Goal: Task Accomplishment & Management: Manage account settings

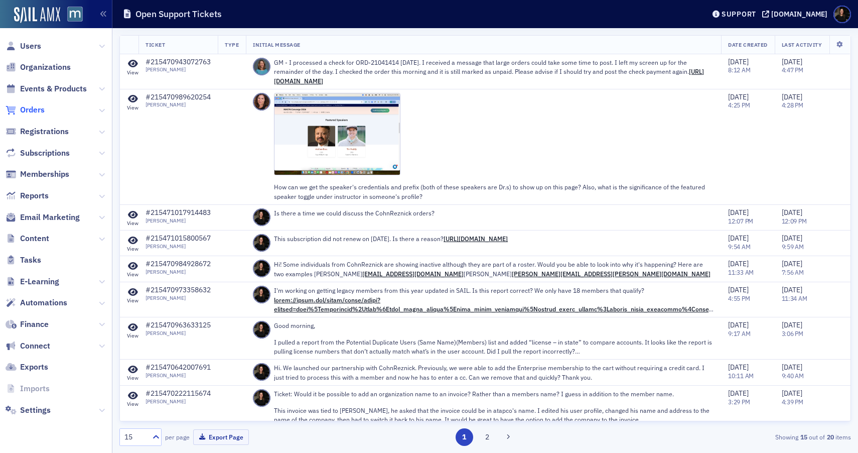
click at [22, 104] on span "Orders" at bounding box center [32, 109] width 25 height 11
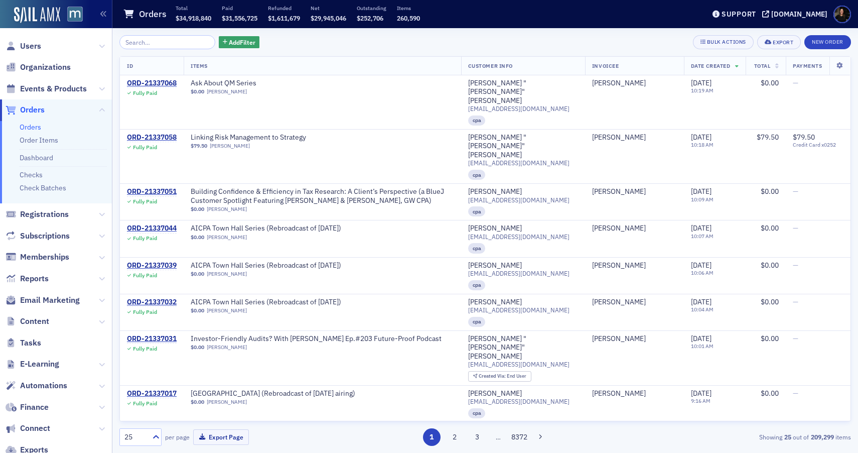
click at [29, 106] on span "Orders" at bounding box center [32, 109] width 25 height 11
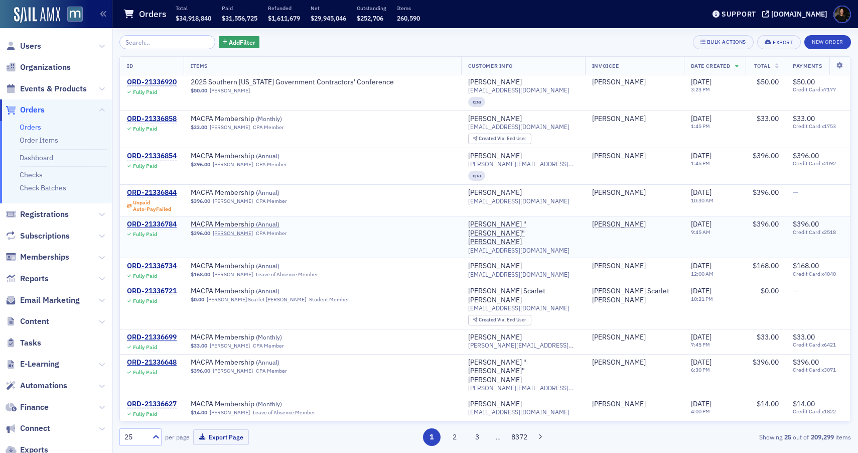
scroll to position [488, 0]
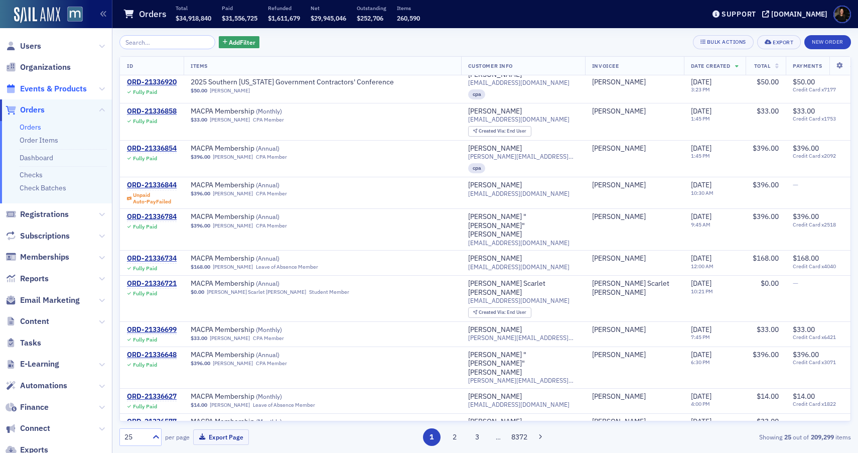
click at [56, 91] on span "Events & Products" at bounding box center [53, 88] width 67 height 11
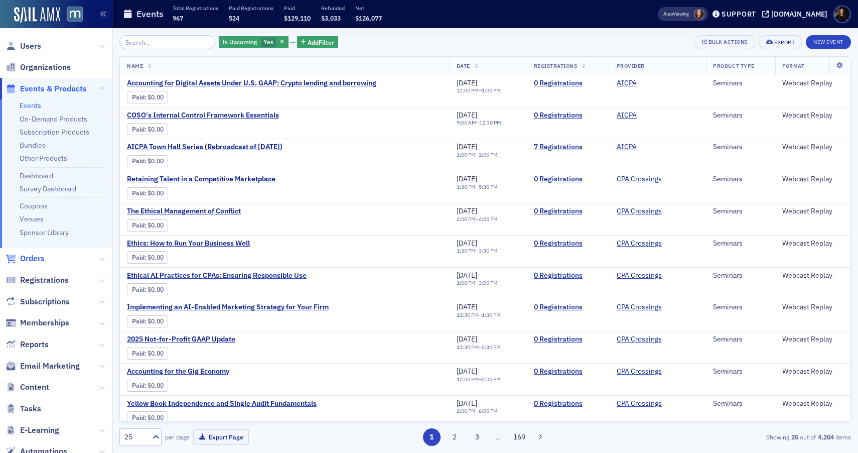
click at [37, 256] on span "Orders" at bounding box center [32, 258] width 25 height 11
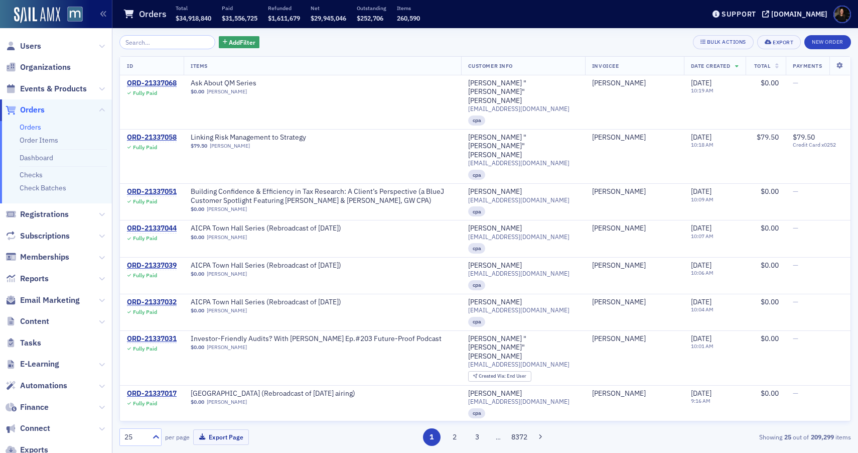
click at [37, 108] on span "Orders" at bounding box center [32, 109] width 25 height 11
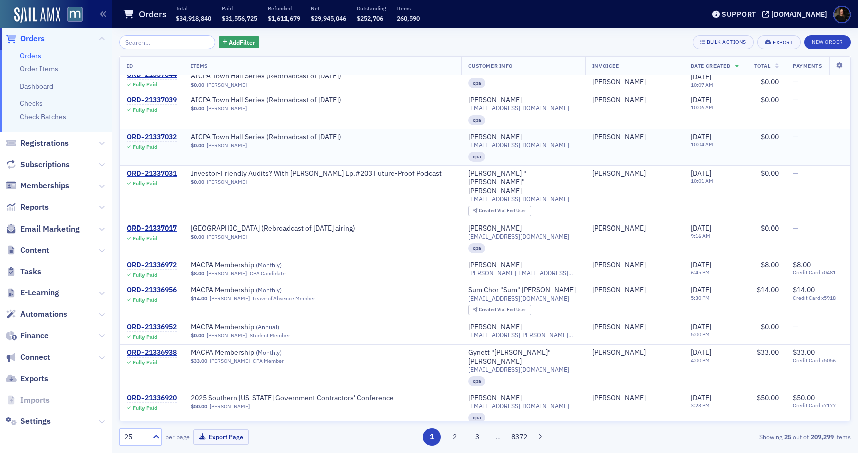
scroll to position [180, 0]
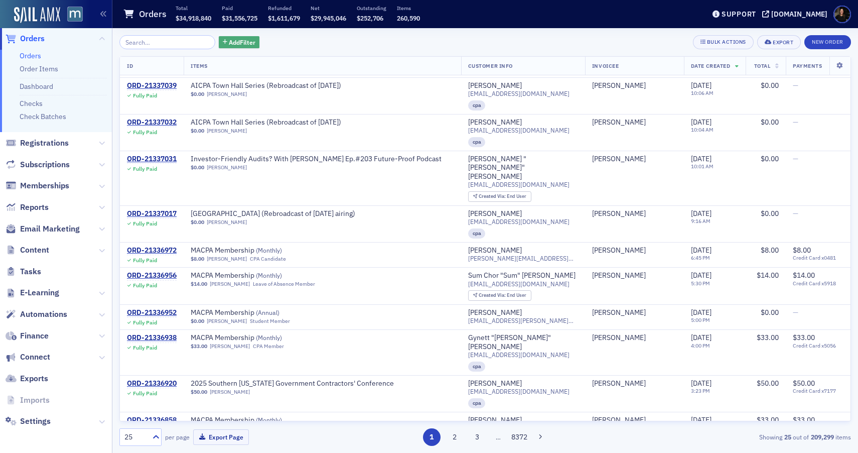
click at [219, 38] on button "Add Filter" at bounding box center [239, 42] width 41 height 13
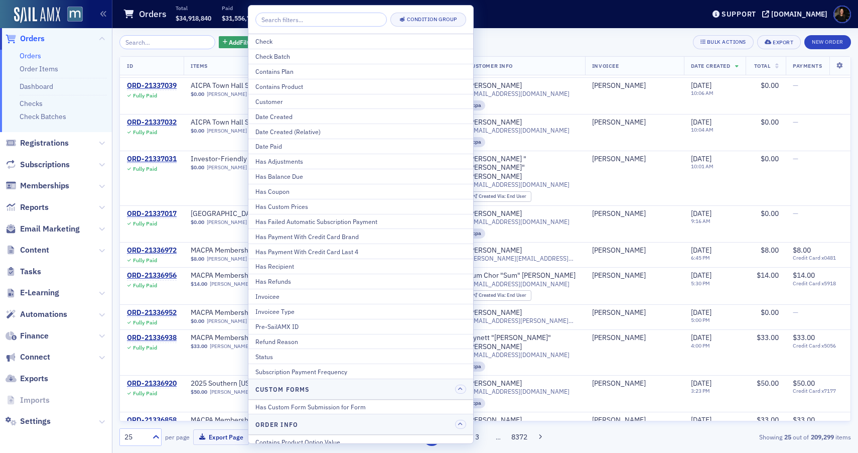
click at [545, 44] on div "Add Filter Bulk Actions Export New Order" at bounding box center [484, 42] width 731 height 14
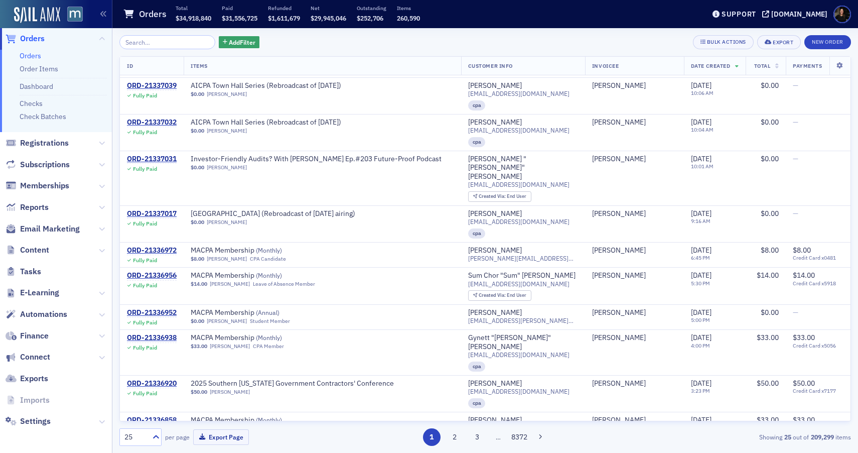
click at [46, 153] on ul "Users Organizations Events & Products Orders Orders Order Items Dashboard Check…" at bounding box center [56, 198] width 112 height 468
click at [46, 161] on span "Subscriptions" at bounding box center [45, 164] width 50 height 11
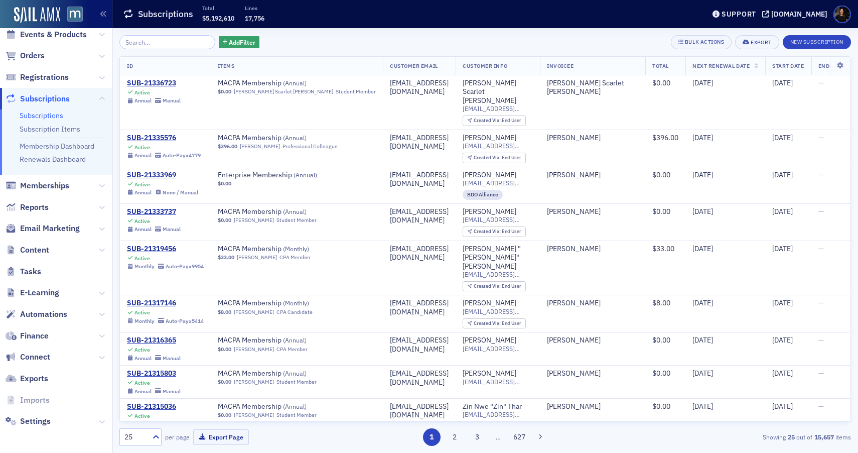
click at [219, 50] on div "Add Filter Bulk Actions Export New Subscription ID Items Customer Email Custome…" at bounding box center [484, 240] width 731 height 410
click at [229, 43] on span "Add Filter" at bounding box center [242, 42] width 27 height 9
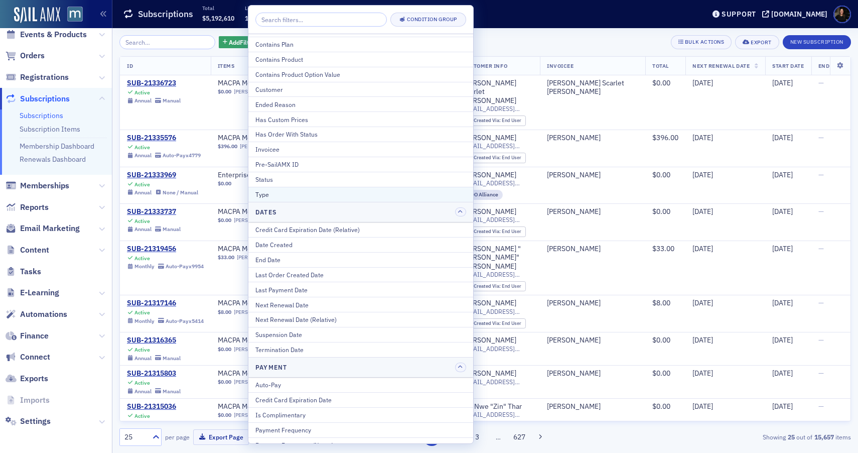
scroll to position [6, 0]
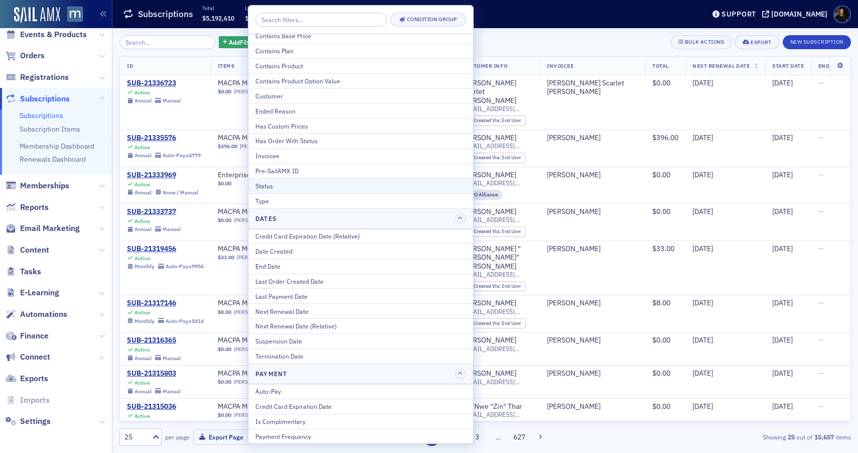
click at [283, 187] on div "Status" at bounding box center [360, 185] width 211 height 9
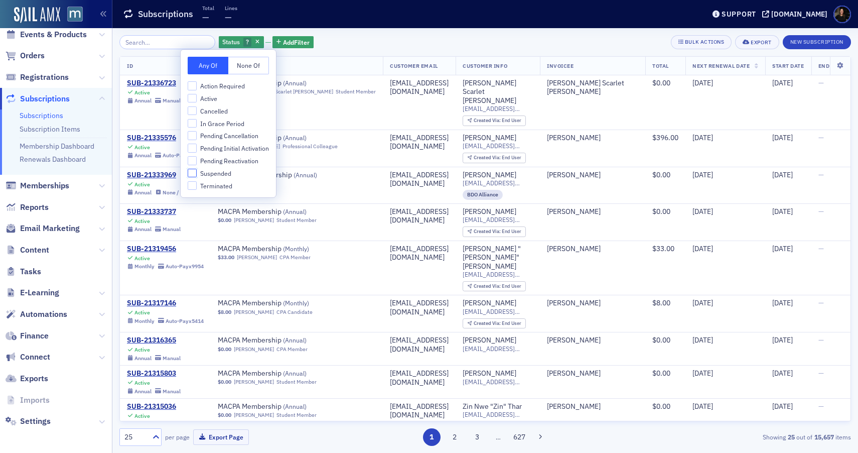
click at [194, 177] on input "Suspended" at bounding box center [192, 173] width 9 height 9
checkbox input "true"
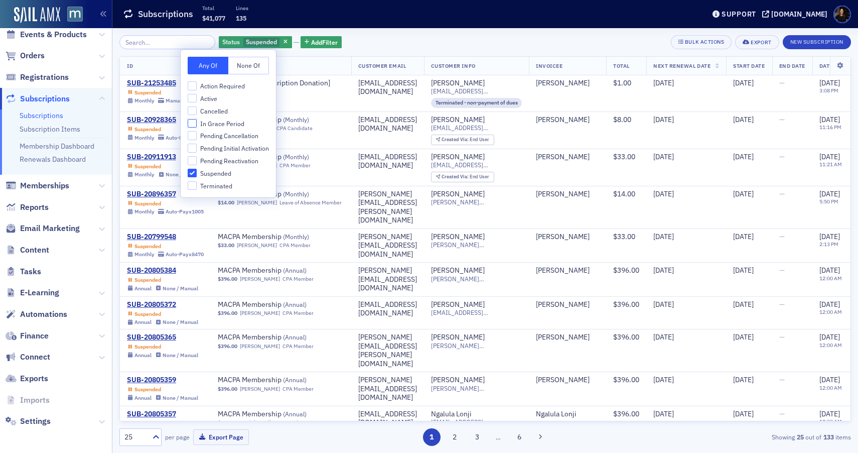
click at [193, 120] on input "In Grace Period" at bounding box center [192, 123] width 9 height 9
checkbox input "true"
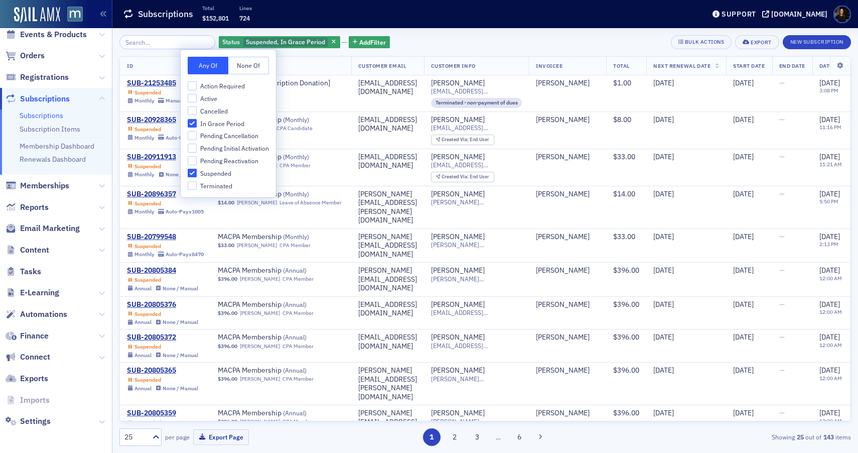
click at [194, 175] on input "Suspended" at bounding box center [192, 173] width 9 height 9
checkbox input "false"
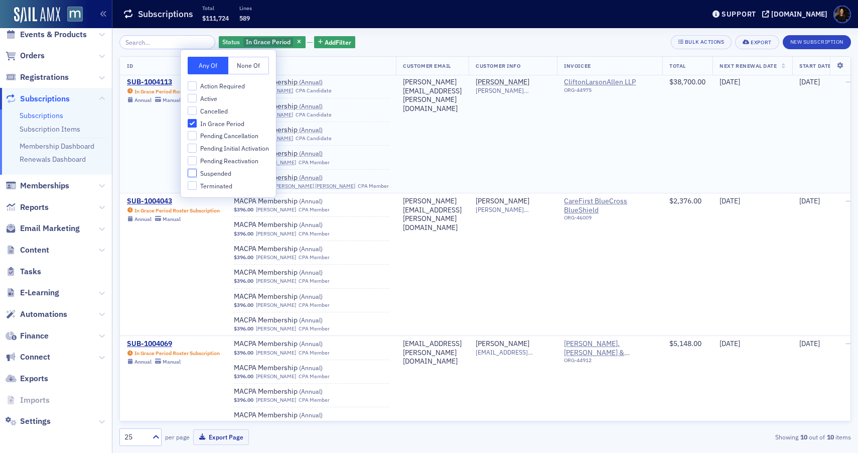
scroll to position [13274, 0]
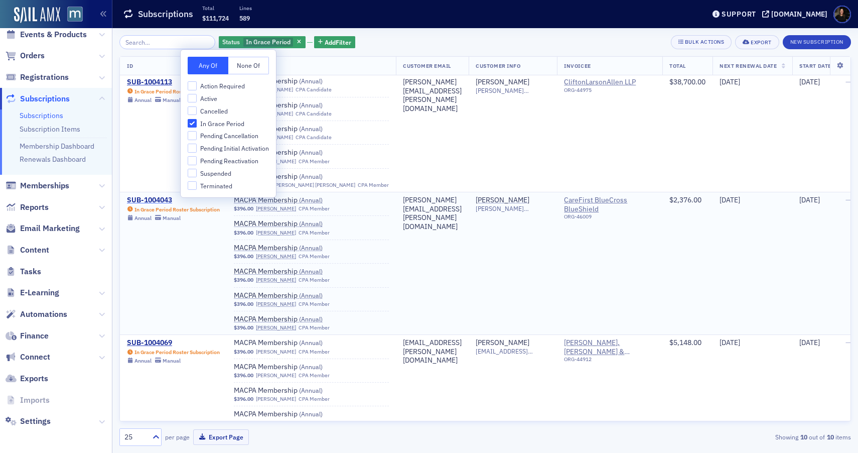
click at [151, 196] on div "SUB-1004043" at bounding box center [173, 200] width 93 height 9
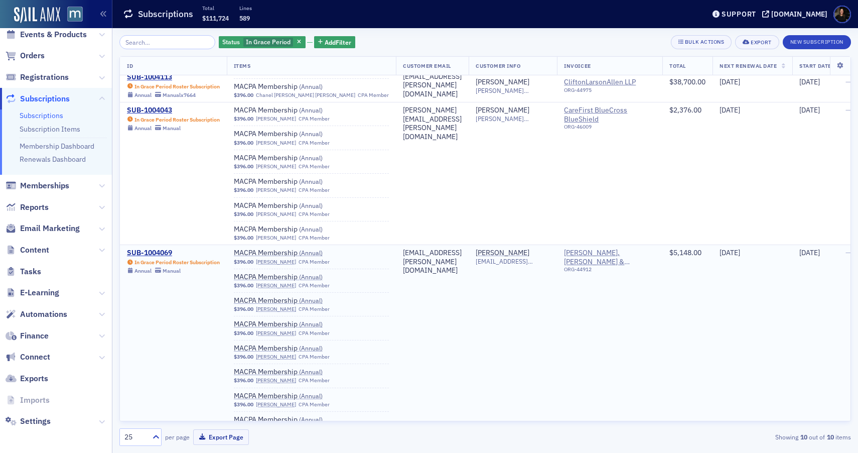
scroll to position [13374, 0]
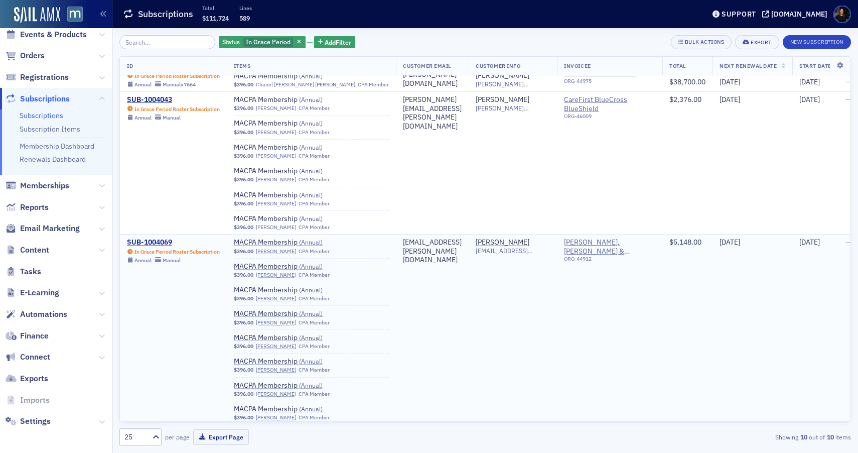
click at [160, 242] on div "SUB-1004069" at bounding box center [173, 242] width 93 height 9
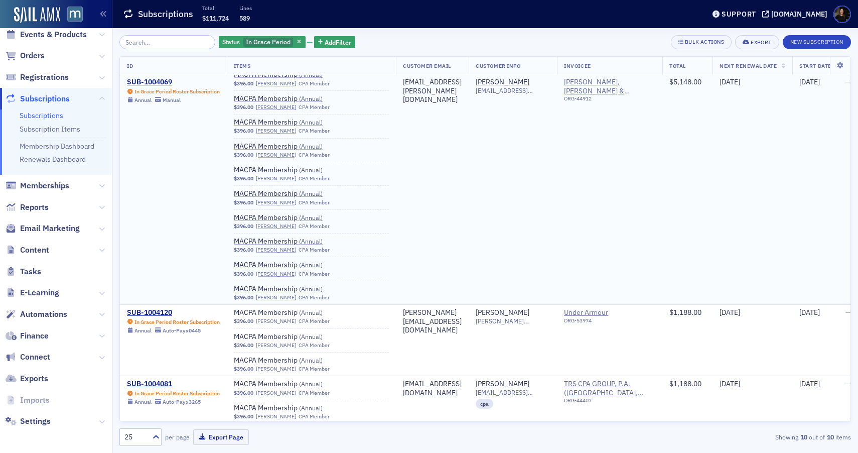
scroll to position [13675, 0]
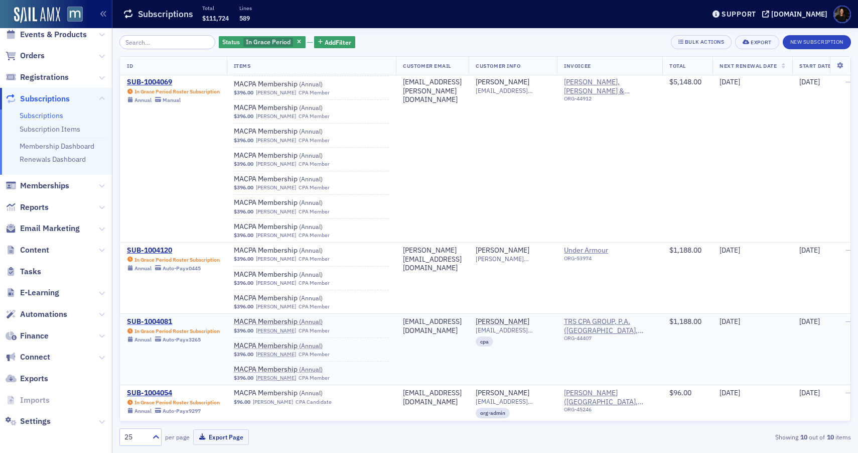
click at [153, 322] on div "SUB-1004081" at bounding box center [173, 321] width 93 height 9
click at [143, 391] on div "SUB-1004054" at bounding box center [173, 392] width 93 height 9
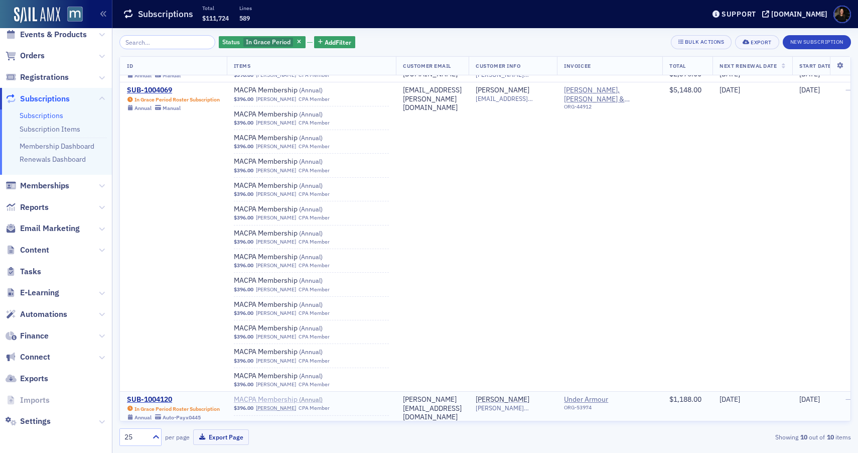
scroll to position [13509, 0]
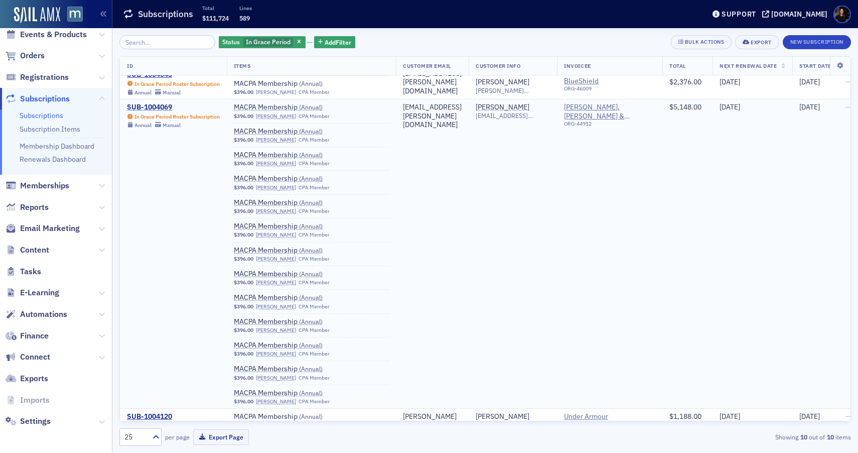
click at [142, 104] on div "SUB-1004069" at bounding box center [173, 107] width 93 height 9
click at [144, 107] on div "SUB-1004069" at bounding box center [173, 107] width 93 height 9
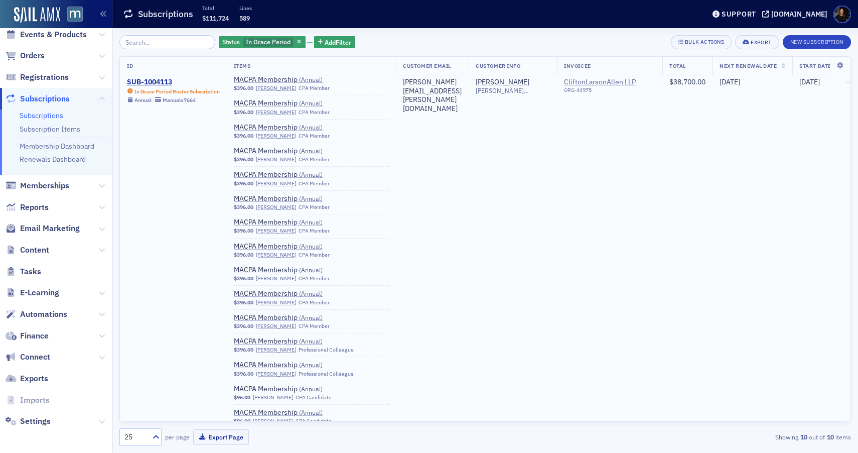
scroll to position [12751, 0]
click at [163, 81] on div "SUB-1004113" at bounding box center [173, 82] width 93 height 9
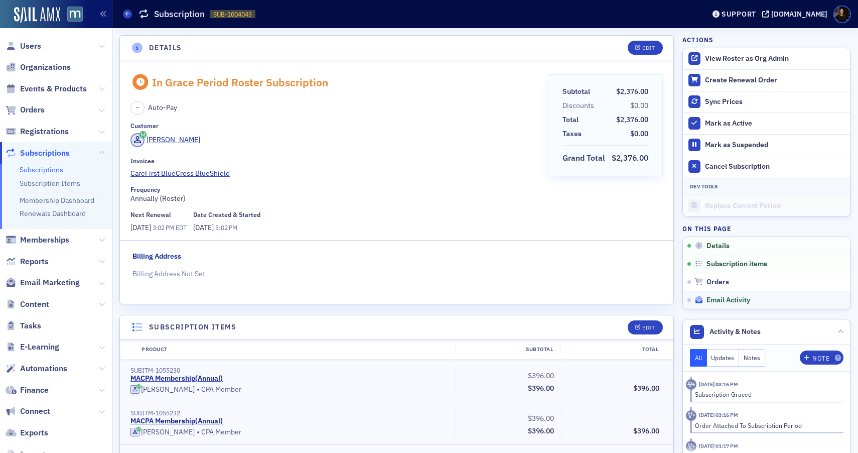
scroll to position [12, 0]
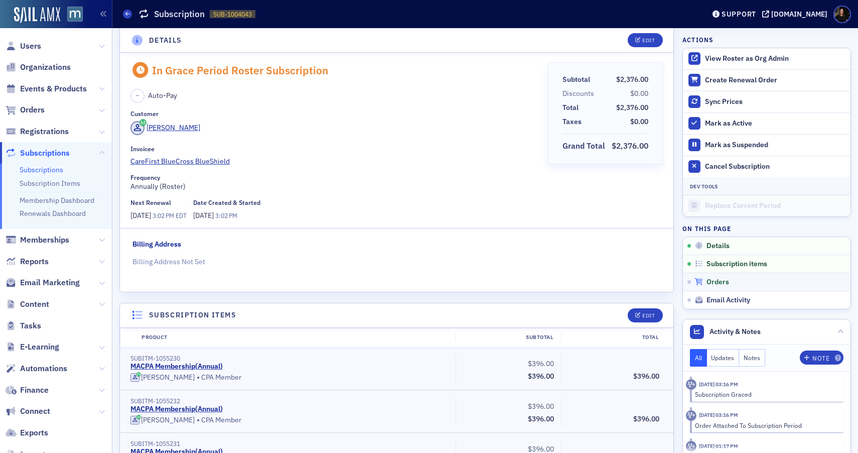
click at [722, 278] on span "Orders" at bounding box center [717, 281] width 23 height 9
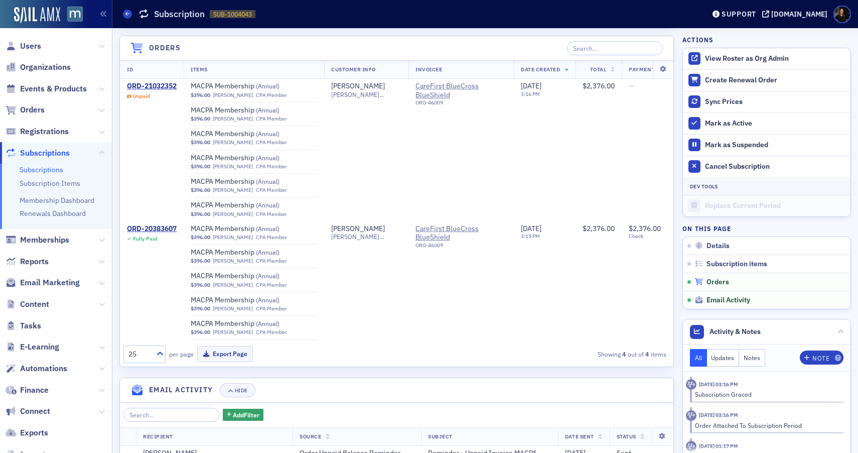
scroll to position [656, 0]
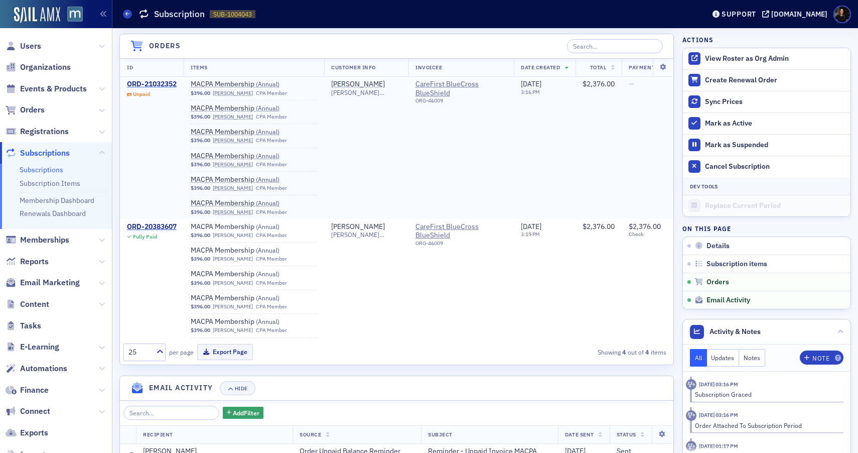
click at [164, 81] on div "ORD-21032352" at bounding box center [152, 84] width 50 height 9
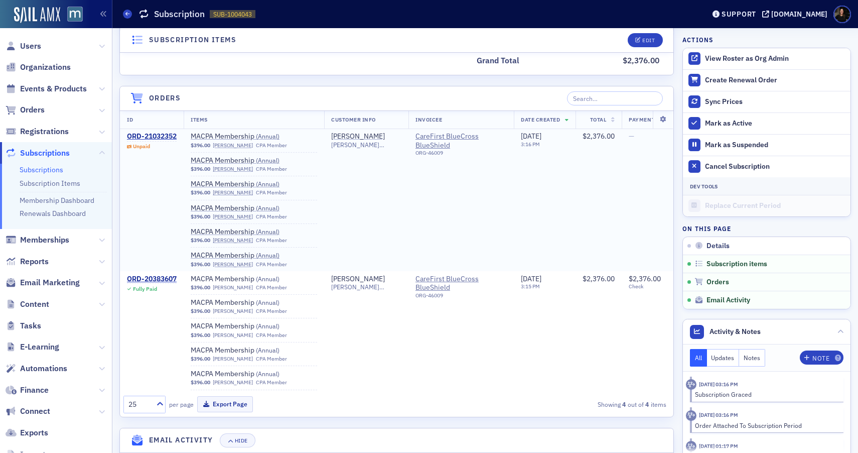
scroll to position [602, 0]
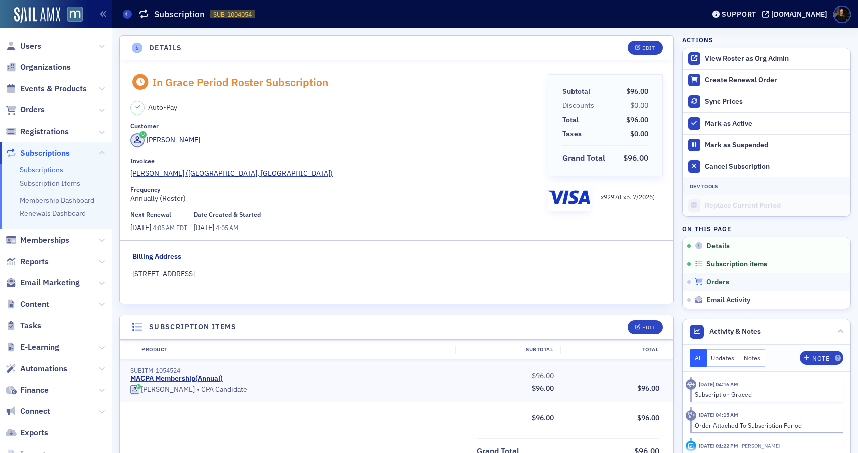
click at [733, 281] on div "Orders" at bounding box center [770, 281] width 152 height 9
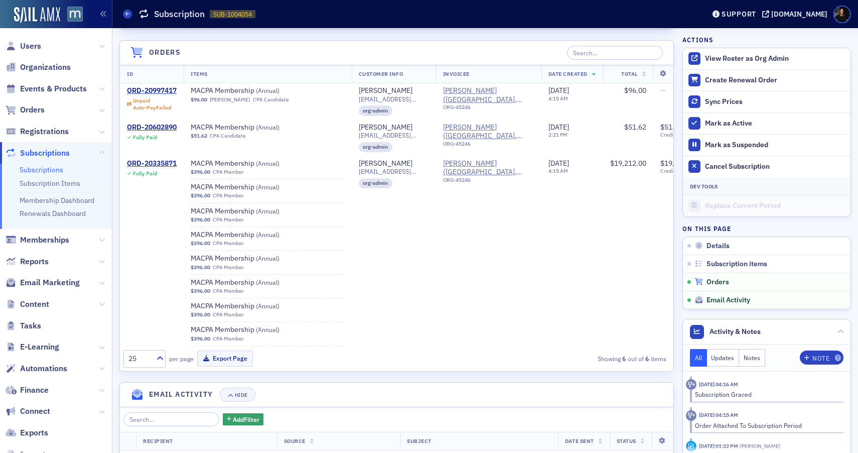
scroll to position [442, 0]
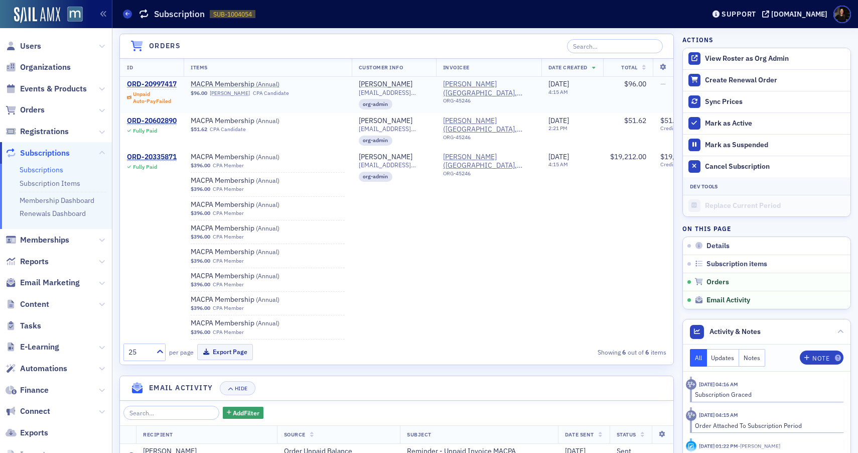
click at [167, 83] on div "ORD-20997417" at bounding box center [152, 84] width 50 height 9
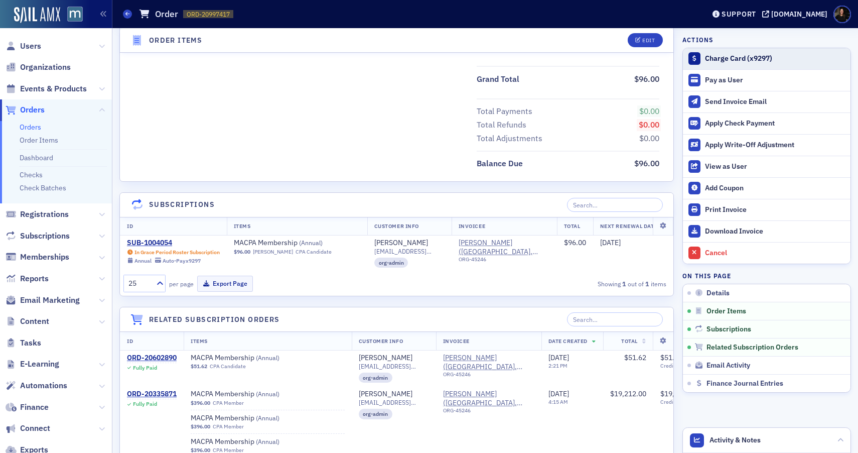
click at [733, 59] on div "Charge Card (x9297)" at bounding box center [775, 58] width 140 height 9
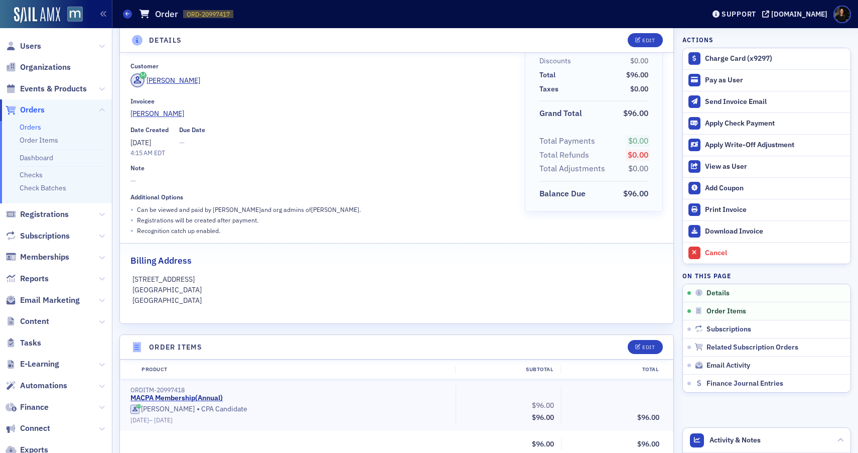
scroll to position [0, 0]
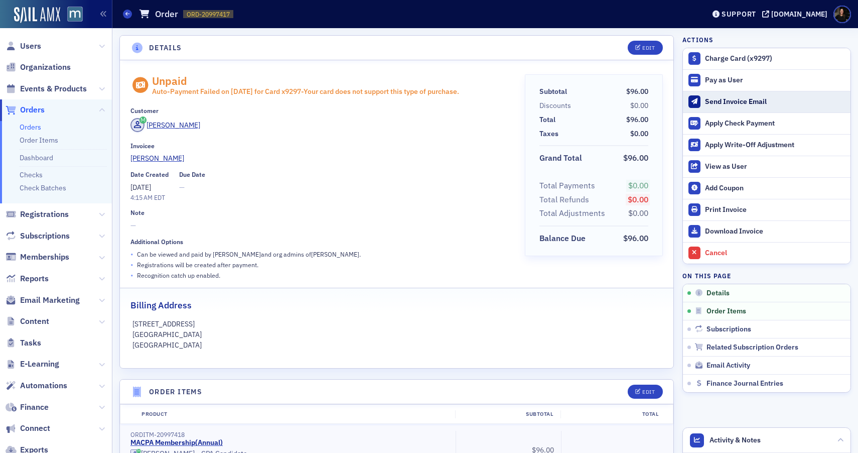
click at [719, 97] on div "Send Invoice Email" at bounding box center [775, 101] width 140 height 9
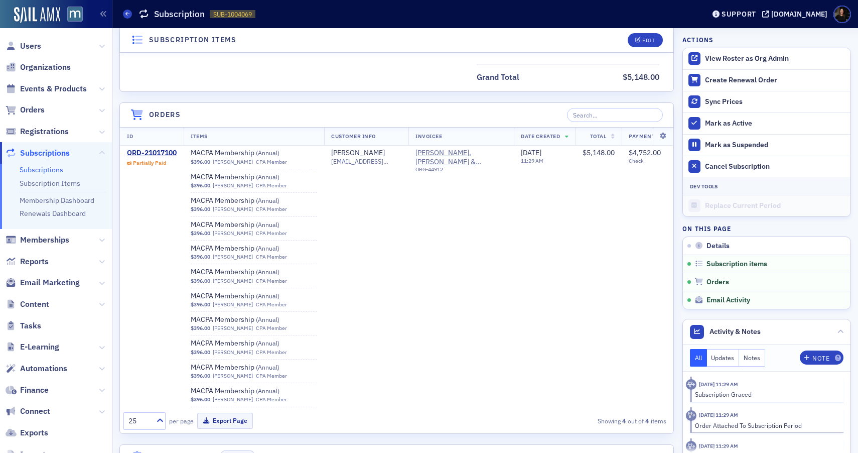
scroll to position [887, 0]
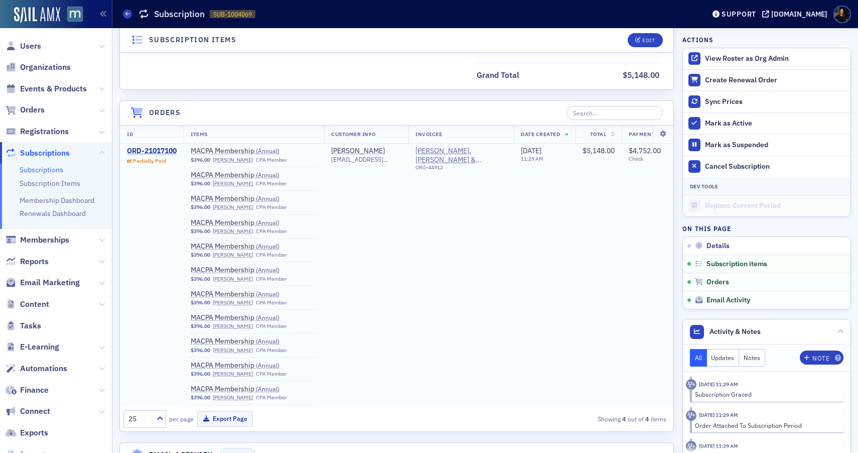
click at [142, 151] on div "ORD-21017100" at bounding box center [152, 150] width 50 height 9
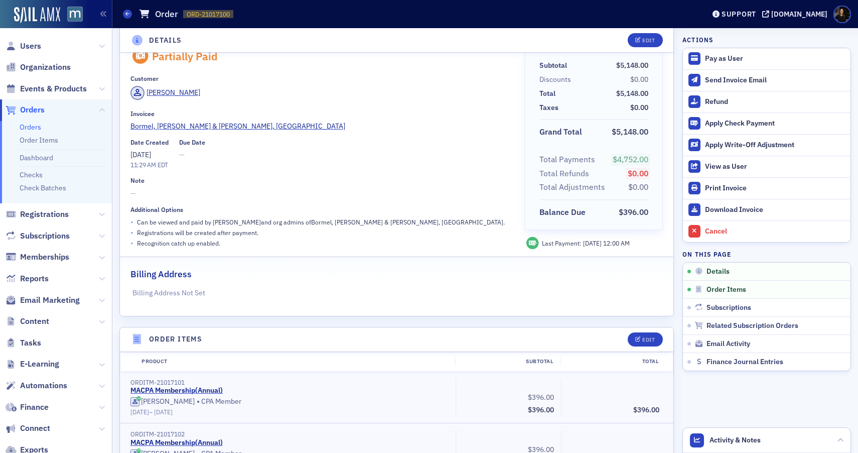
scroll to position [15, 0]
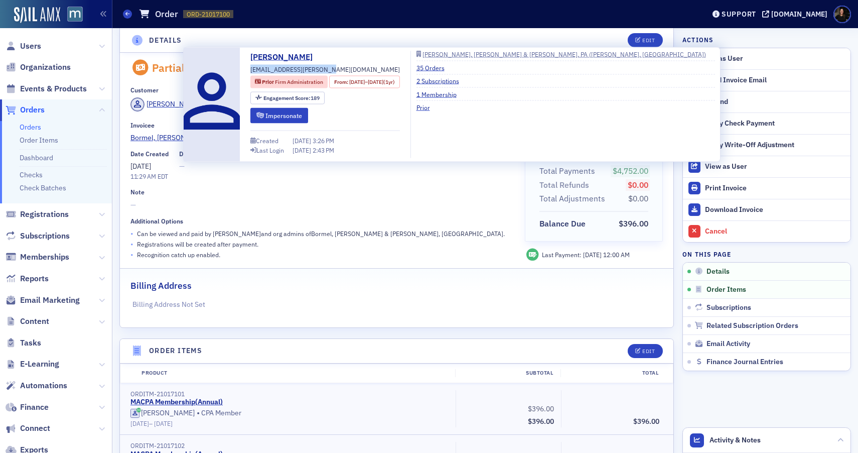
drag, startPoint x: 329, startPoint y: 69, endPoint x: 251, endPoint y: 71, distance: 77.8
click at [251, 71] on div "Chris Kotler ckotler@bormel-grice.com Prior Firm Administration From : 2/16/202…" at bounding box center [324, 104] width 149 height 107
copy span "ckotler@bormel-grice.com"
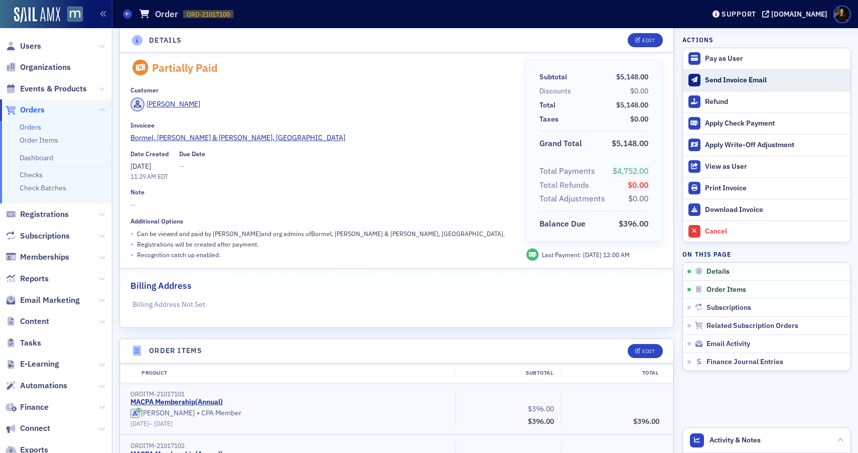
click at [720, 79] on div "Send Invoice Email" at bounding box center [775, 80] width 140 height 9
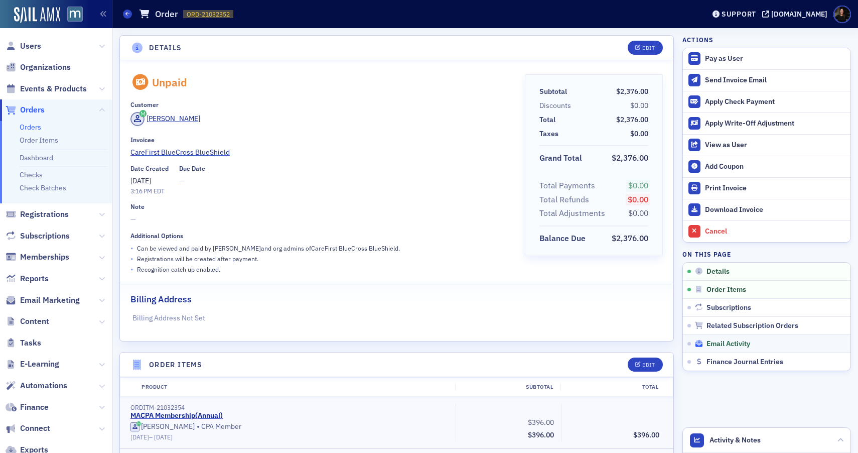
click at [711, 345] on span "Email Activity" at bounding box center [728, 343] width 44 height 9
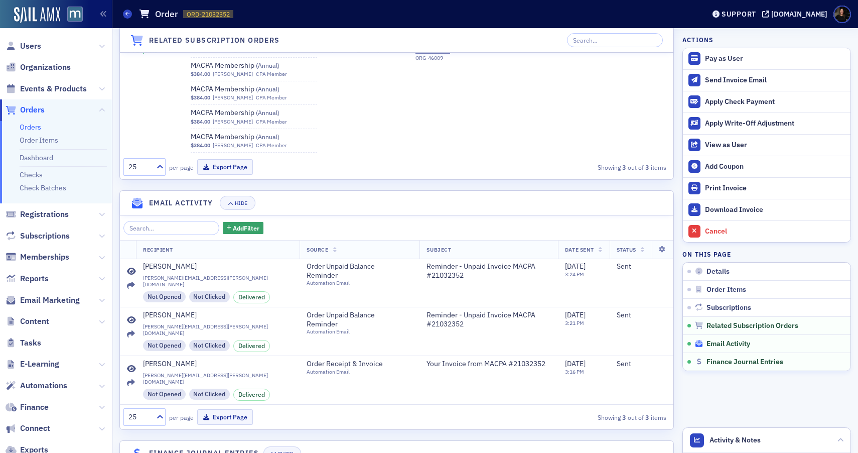
scroll to position [1250, 0]
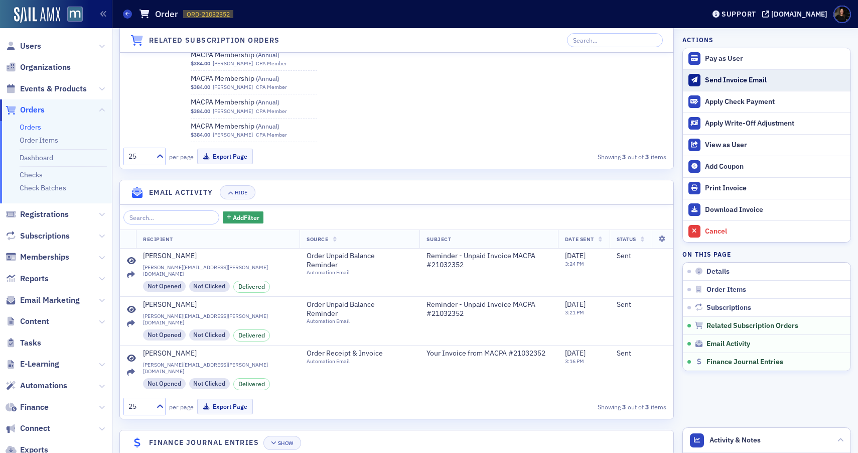
click at [713, 85] on button "Send Invoice Email" at bounding box center [767, 80] width 168 height 22
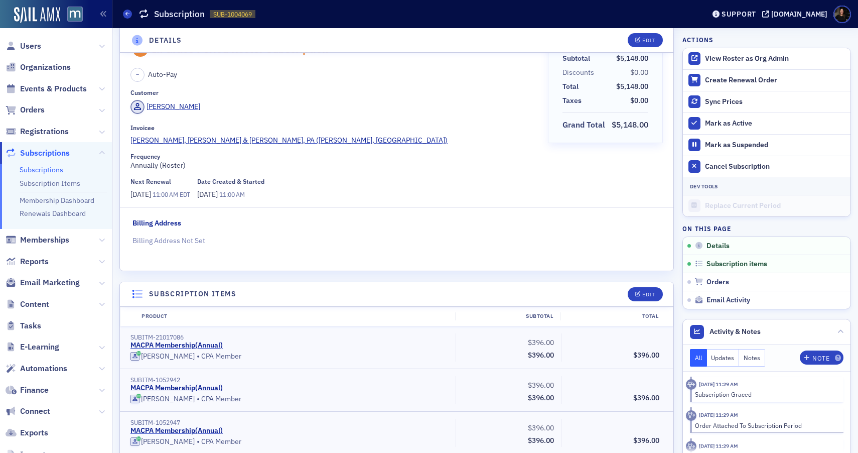
scroll to position [34, 0]
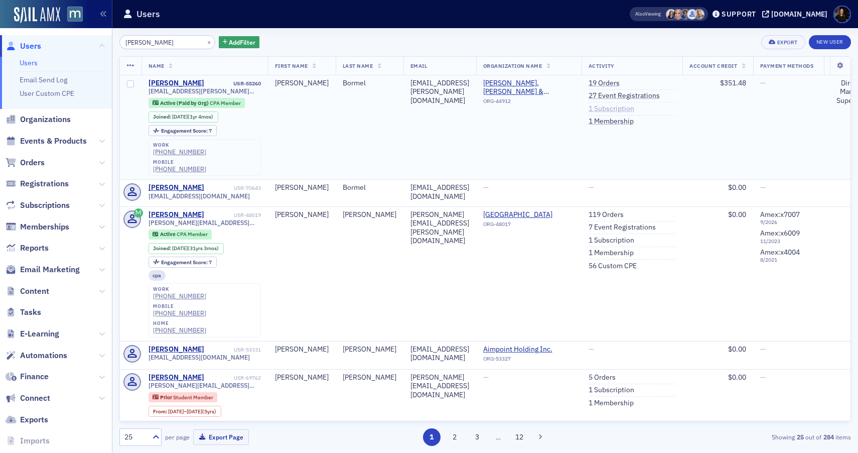
type input "matthew bormel"
click at [634, 111] on link "1 Subscription" at bounding box center [611, 108] width 46 height 9
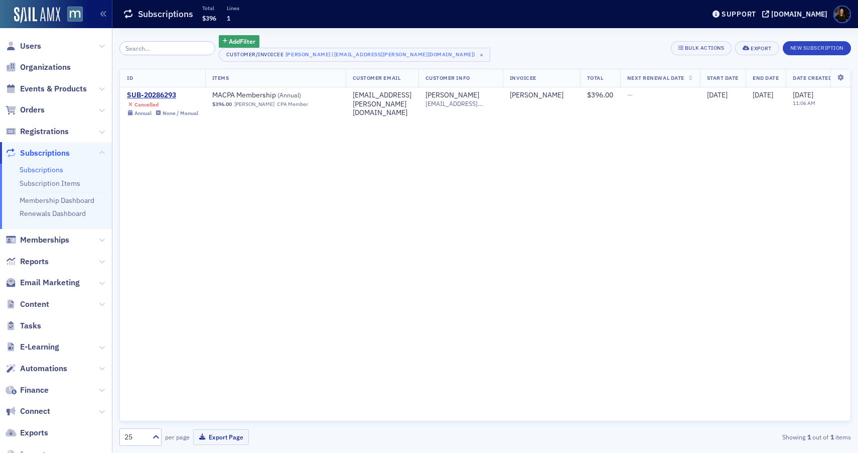
click at [49, 154] on span "Subscriptions" at bounding box center [45, 152] width 50 height 11
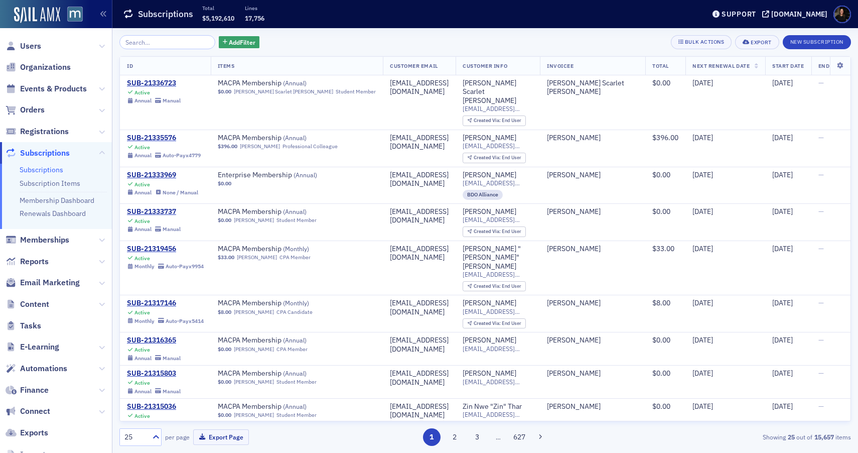
click at [180, 41] on input "search" at bounding box center [167, 42] width 96 height 14
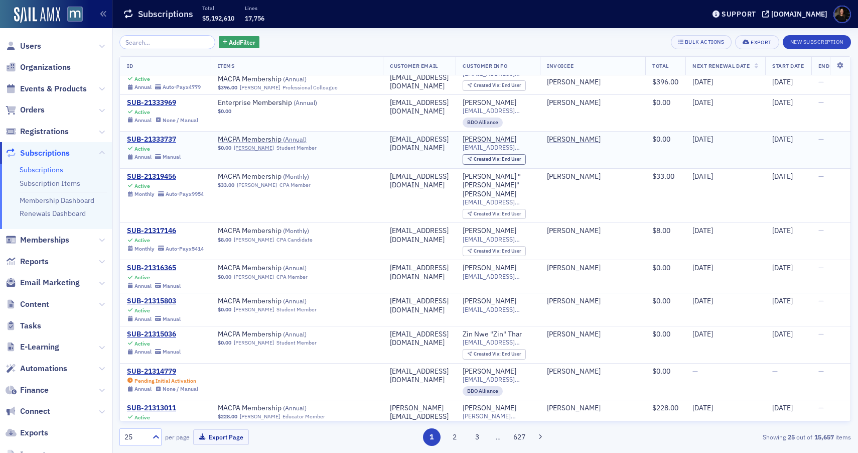
scroll to position [117, 0]
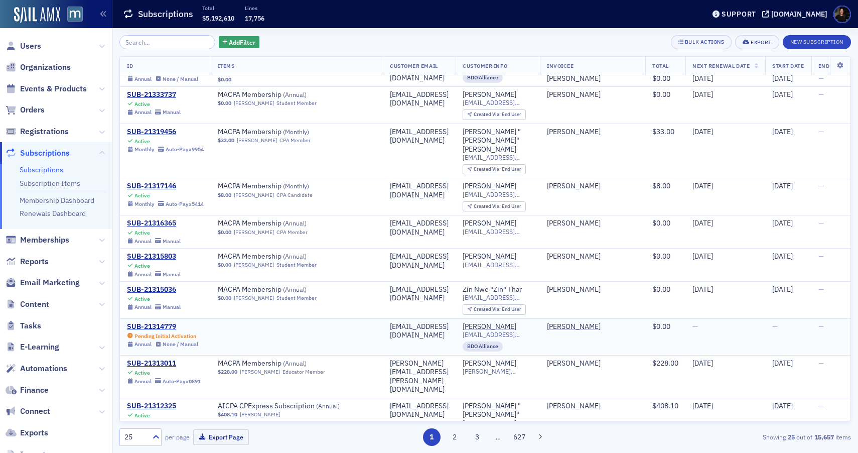
click at [146, 322] on div "SUB-21314779" at bounding box center [162, 326] width 71 height 9
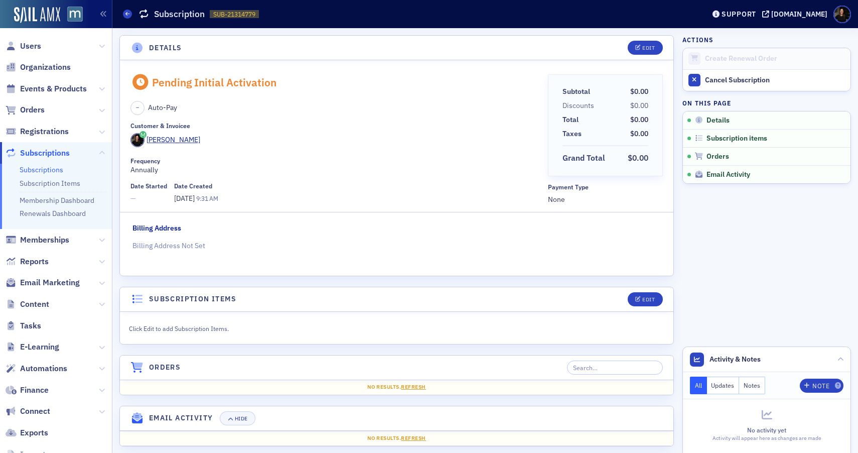
scroll to position [11, 0]
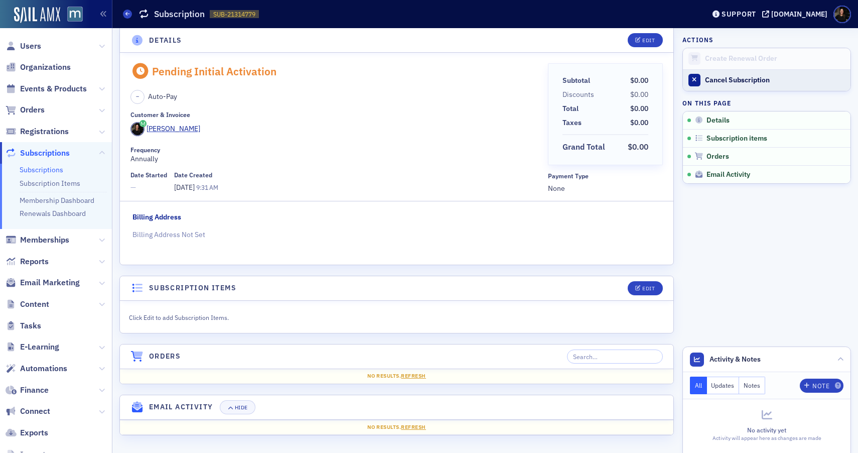
click at [719, 81] on div "Cancel Subscription" at bounding box center [775, 80] width 140 height 9
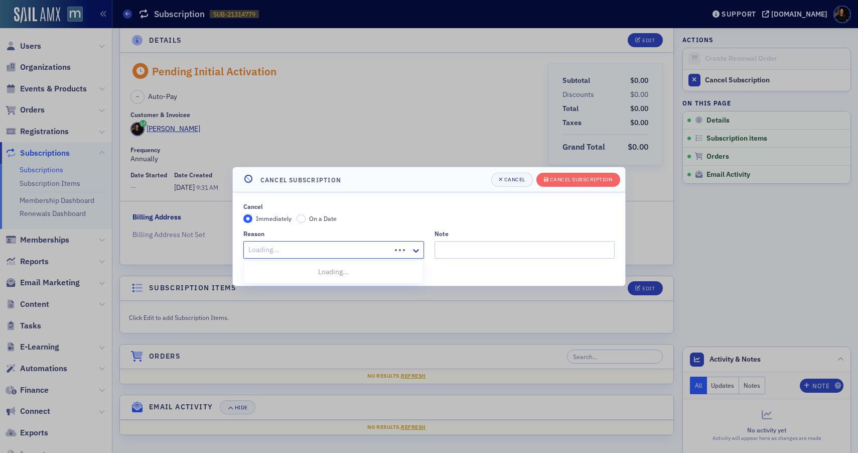
click at [374, 253] on div at bounding box center [318, 249] width 142 height 13
type input "other"
click at [365, 272] on div "Other" at bounding box center [334, 271] width 168 height 11
click at [559, 178] on div "Cancel Subscription" at bounding box center [581, 180] width 63 height 6
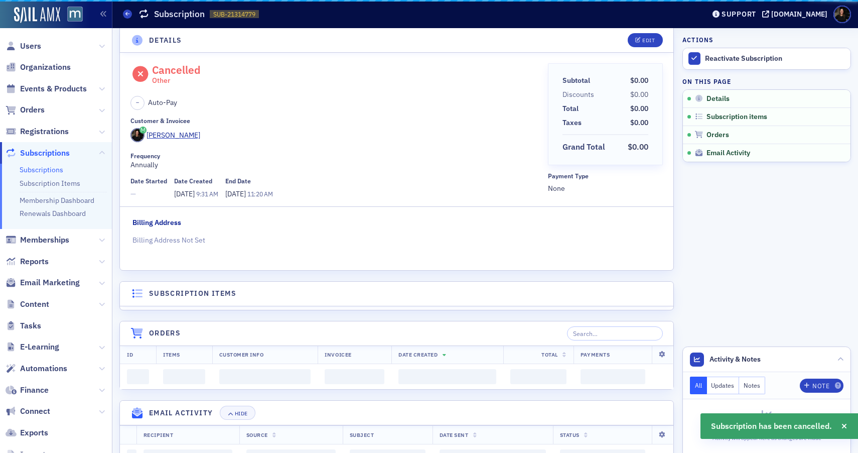
scroll to position [0, 0]
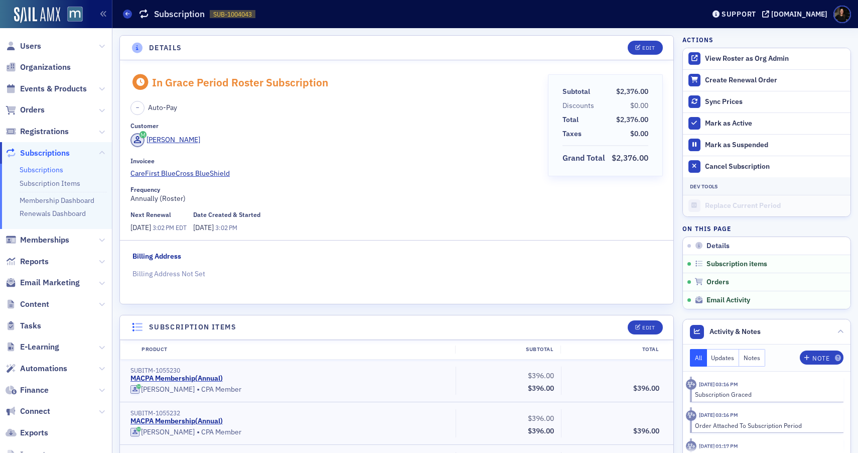
scroll to position [602, 0]
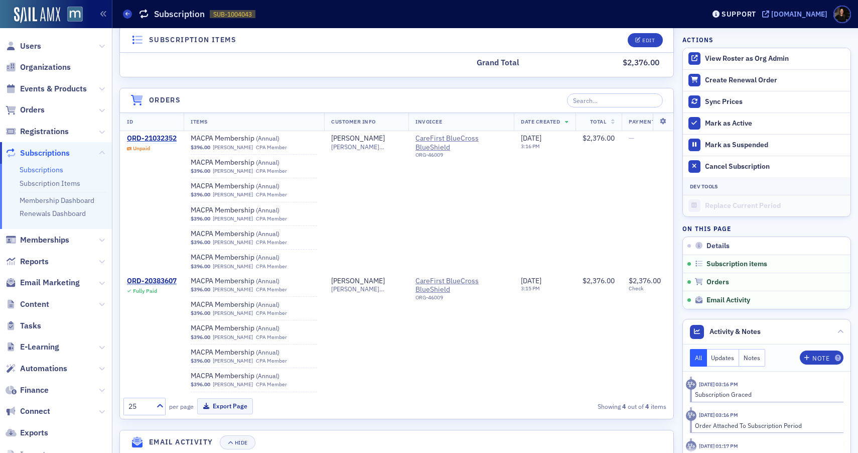
click at [796, 14] on div "[DOMAIN_NAME]" at bounding box center [799, 14] width 56 height 9
